Goal: Information Seeking & Learning: Understand process/instructions

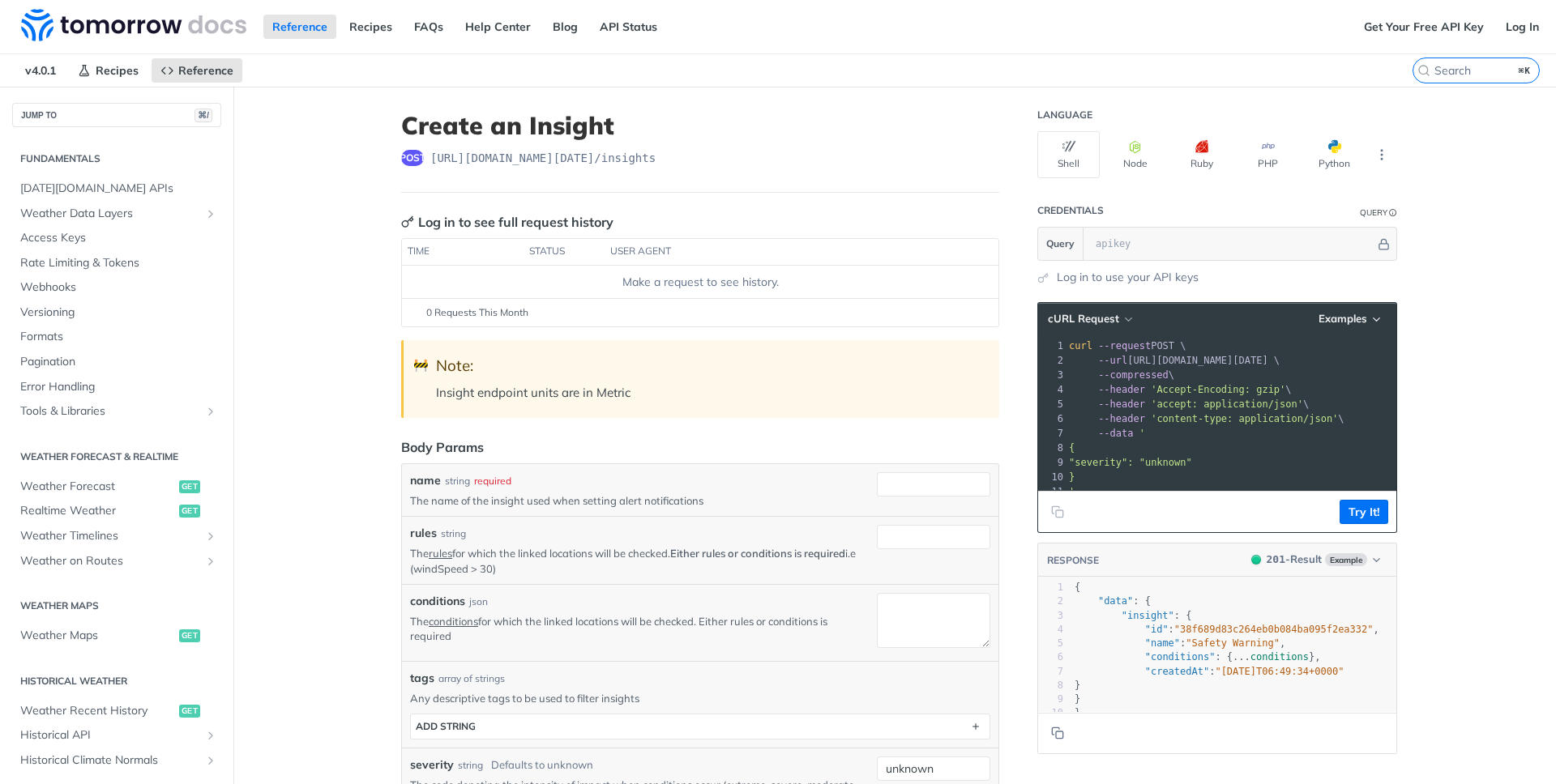
scroll to position [292, 0]
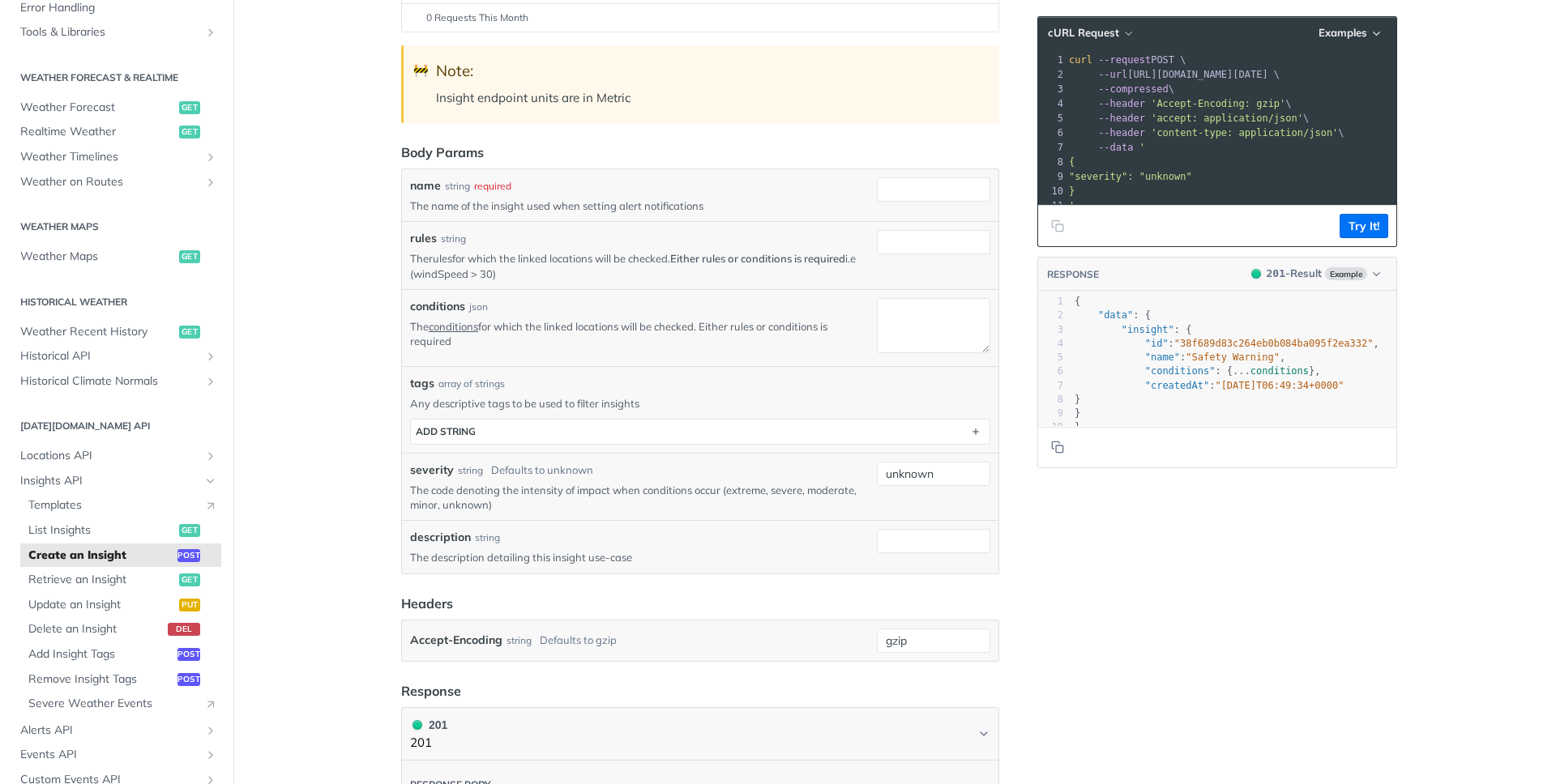
click at [438, 258] on link "rules" at bounding box center [440, 258] width 24 height 13
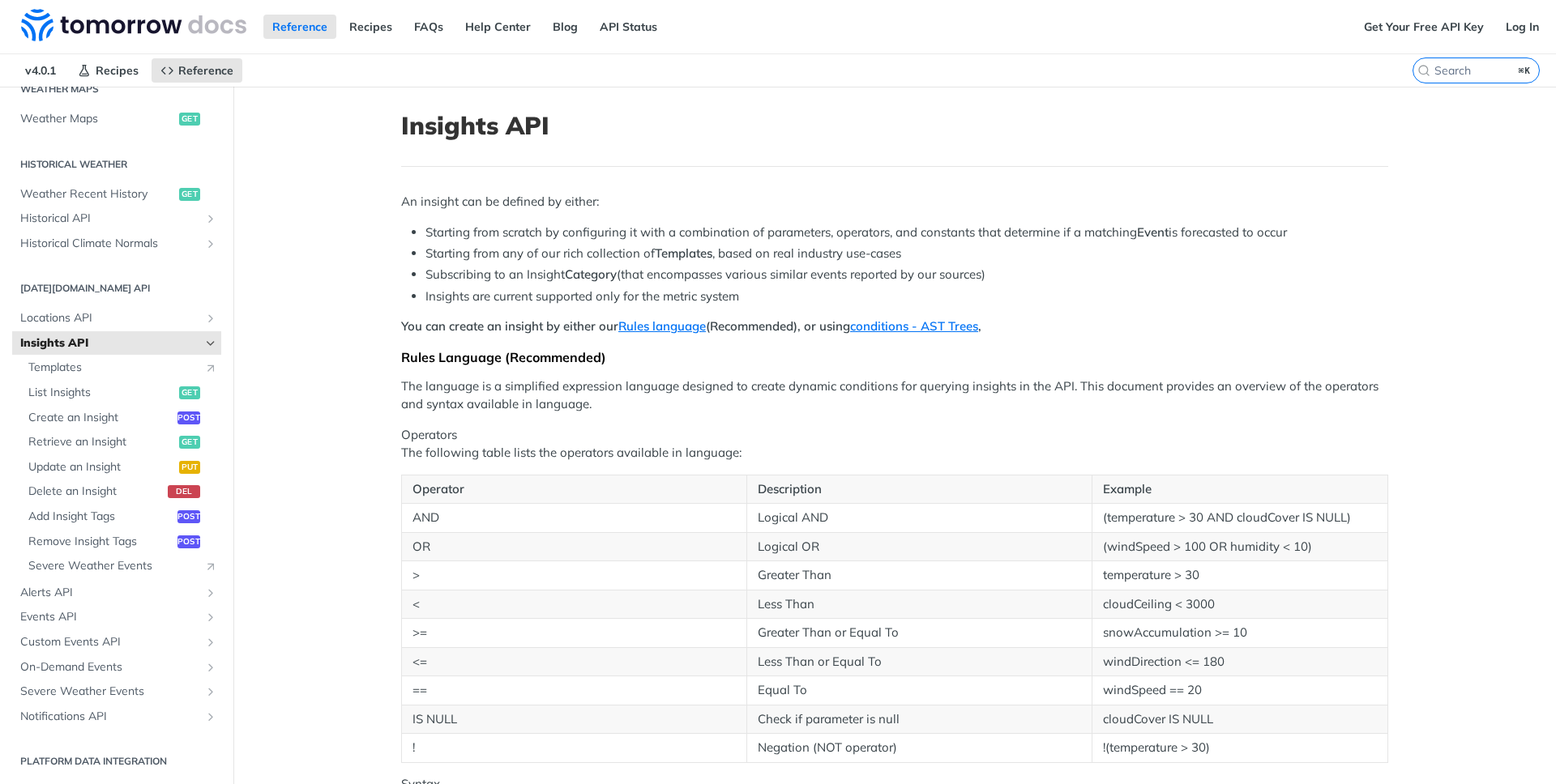
click at [104, 422] on span "Create an Insight" at bounding box center [101, 418] width 145 height 16
click at [1342, 136] on h1 "Insights API" at bounding box center [895, 126] width 987 height 29
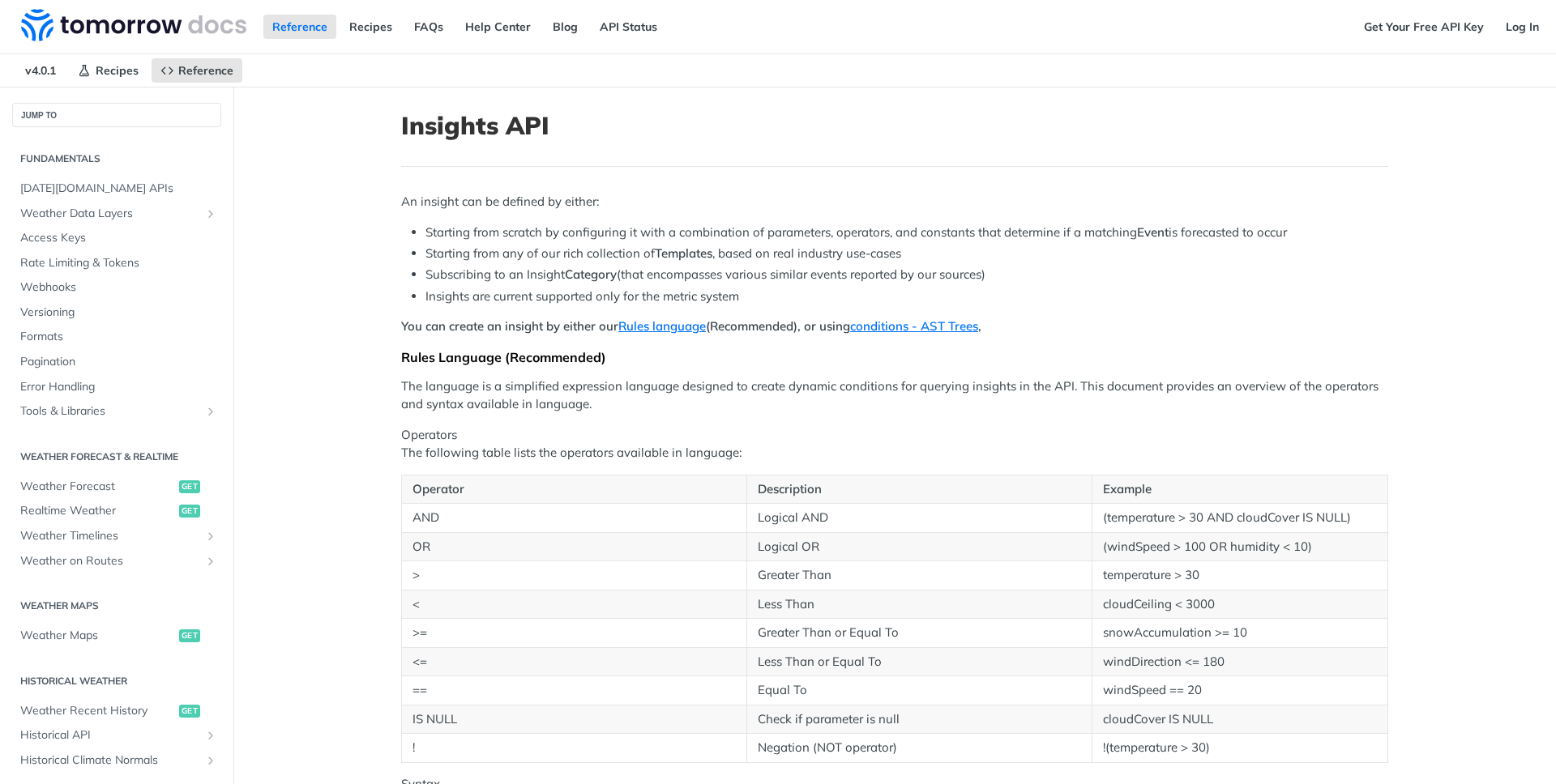
scroll to position [292, 0]
